Goal: Find specific page/section: Find specific page/section

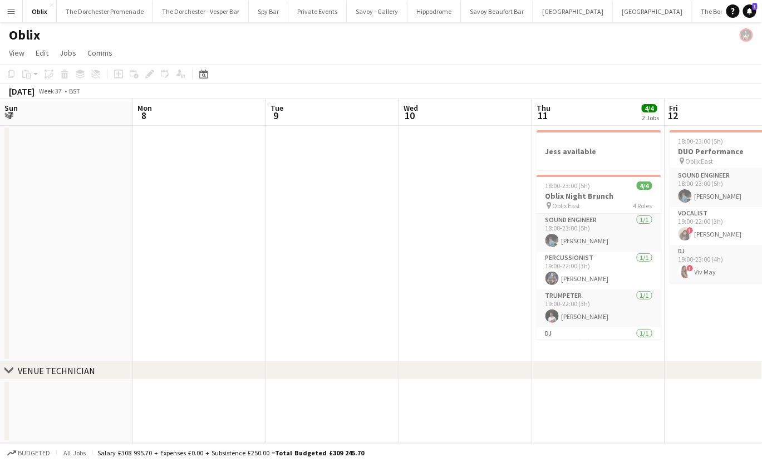
scroll to position [0, 342]
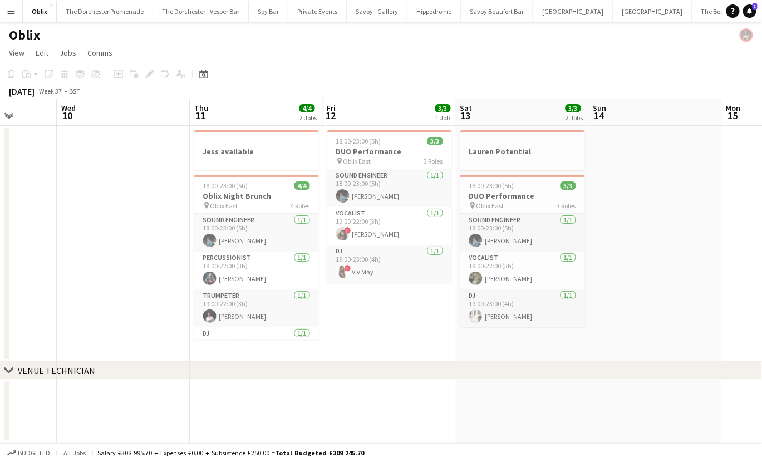
click at [14, 7] on app-icon "Menu" at bounding box center [11, 11] width 9 height 9
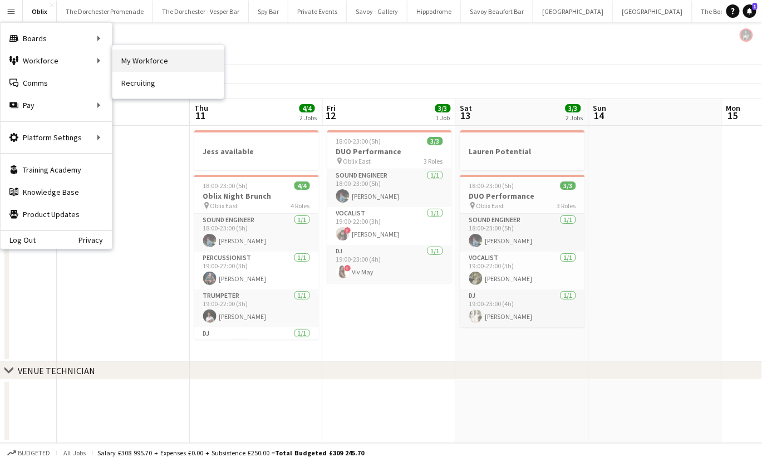
click at [150, 56] on link "My Workforce" at bounding box center [167, 61] width 111 height 22
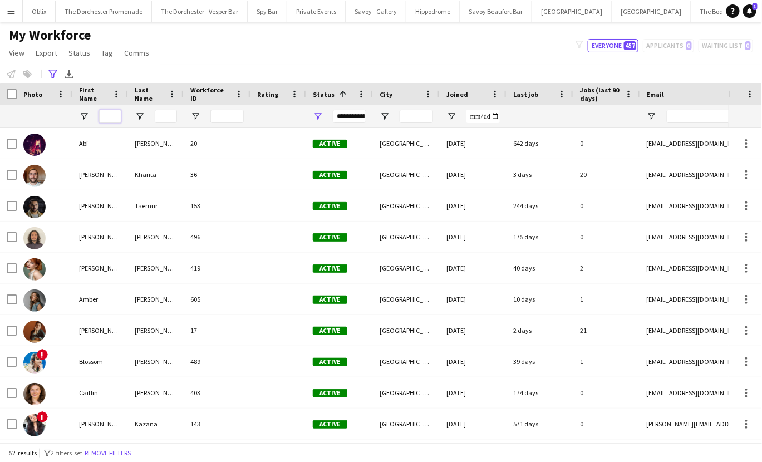
click at [110, 115] on input "First Name Filter Input" at bounding box center [110, 116] width 22 height 13
click at [47, 77] on div "Advanced filters" at bounding box center [52, 73] width 13 height 13
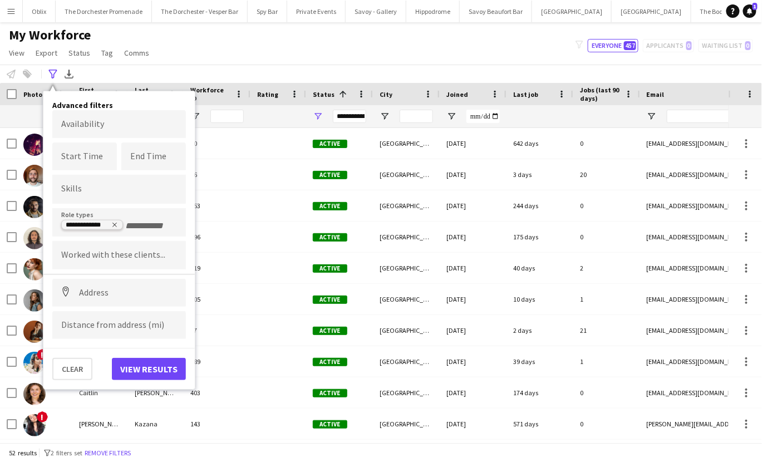
click at [116, 227] on icon "Remove tag" at bounding box center [114, 224] width 7 height 7
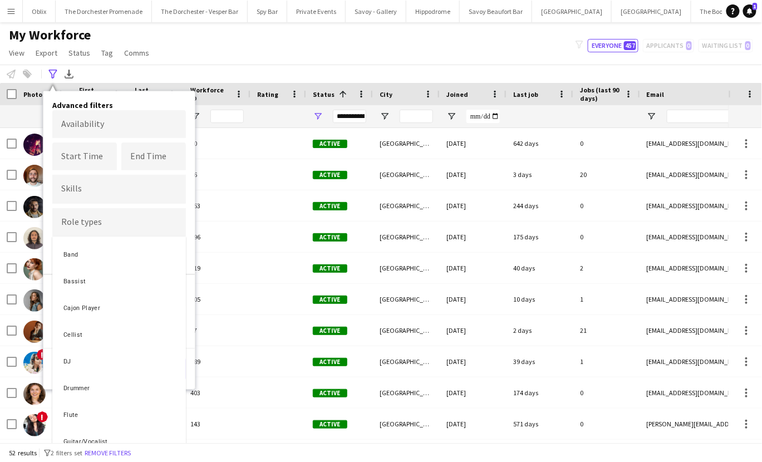
click at [116, 227] on div at bounding box center [381, 231] width 762 height 462
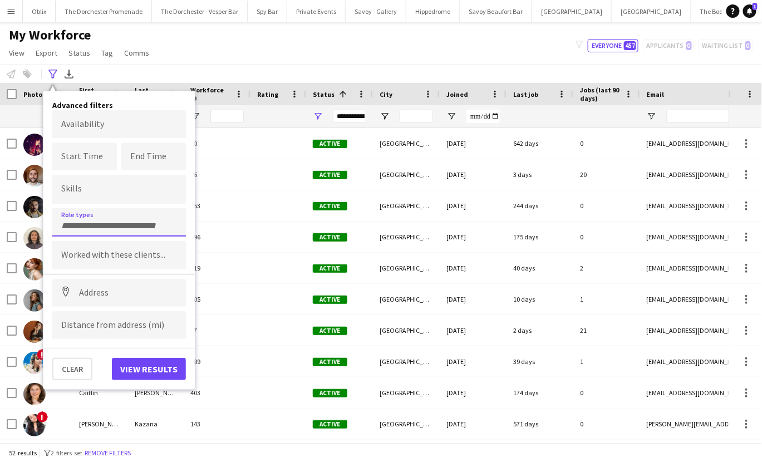
click at [111, 229] on div at bounding box center [119, 222] width 134 height 28
type input "**"
click at [115, 249] on div "DJ" at bounding box center [119, 253] width 134 height 27
click at [76, 116] on body "Menu Boards Boards Boards All jobs Status Workforce Workforce My Workforce Recr…" at bounding box center [381, 231] width 762 height 462
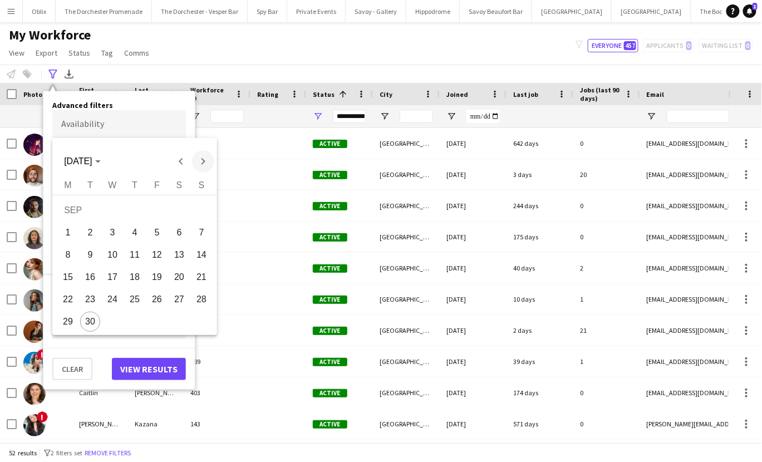
click at [206, 166] on span "Next month" at bounding box center [203, 161] width 22 height 22
click at [69, 296] on span "20" at bounding box center [68, 299] width 20 height 20
type input "**********"
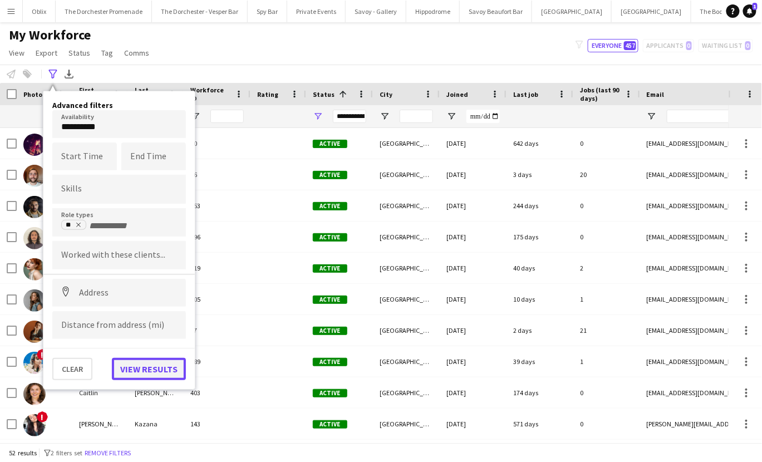
click at [134, 372] on button "View results" at bounding box center [149, 369] width 74 height 22
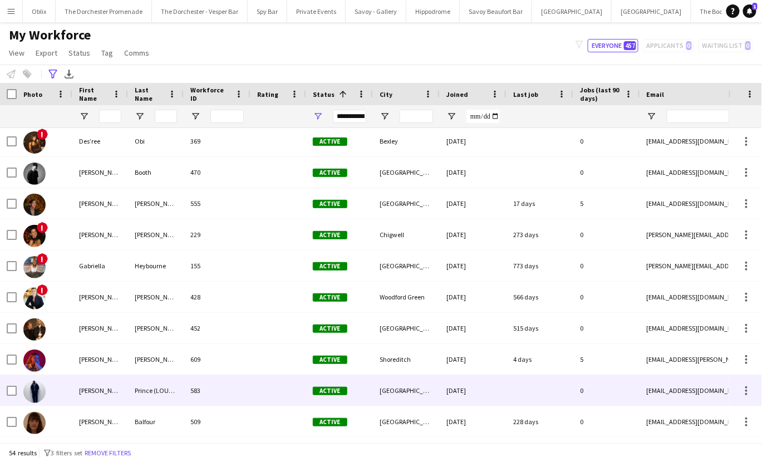
scroll to position [358, 0]
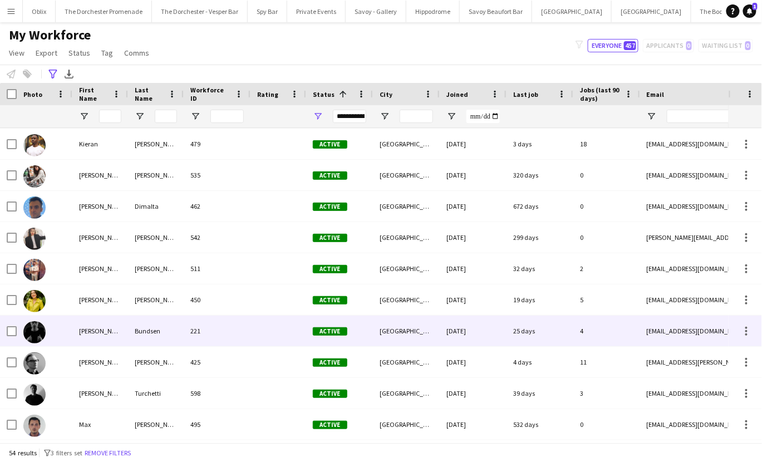
click at [73, 337] on div "[PERSON_NAME]" at bounding box center [100, 331] width 56 height 31
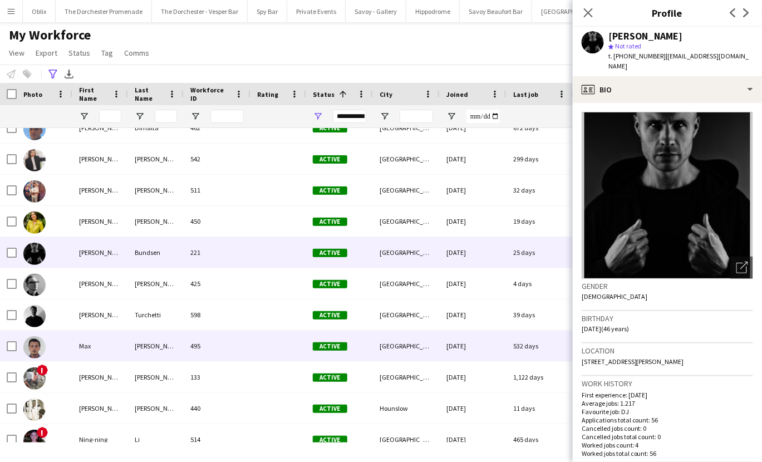
click at [90, 356] on div "Max" at bounding box center [100, 346] width 56 height 31
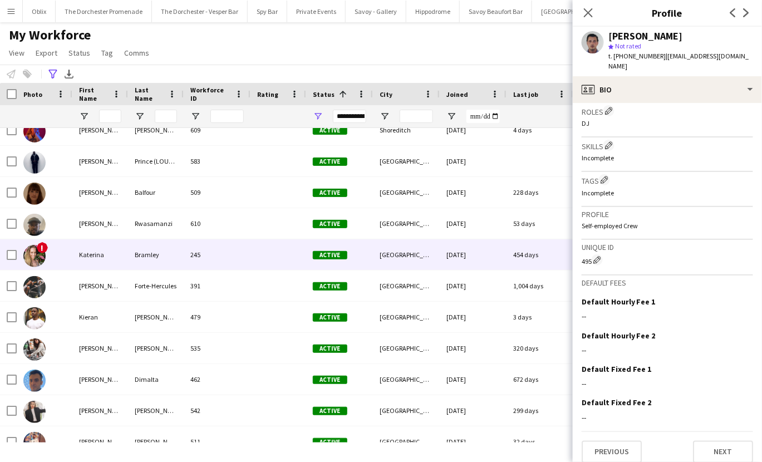
scroll to position [535, 0]
